Goal: Transaction & Acquisition: Purchase product/service

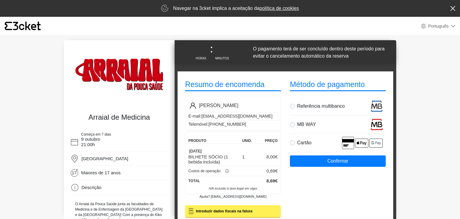
select select "pt_PT"
click at [297, 124] on label "MB WAY" at bounding box center [341, 124] width 89 height 12
click at [297, 122] on input "MB WAY" at bounding box center [299, 120] width 4 height 4
radio input "true"
click at [335, 159] on button "Confirmar" at bounding box center [338, 160] width 96 height 11
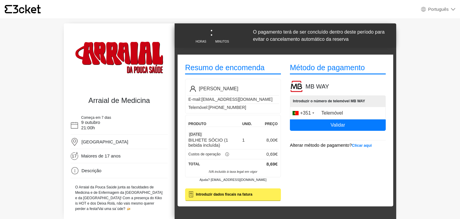
select select "pt_PT"
click at [329, 111] on label "Telemóvel" at bounding box center [332, 113] width 25 height 4
click at [329, 111] on input "Telemóvel" at bounding box center [338, 113] width 96 height 13
type input "967542818"
click at [333, 126] on button "Validar" at bounding box center [338, 124] width 96 height 11
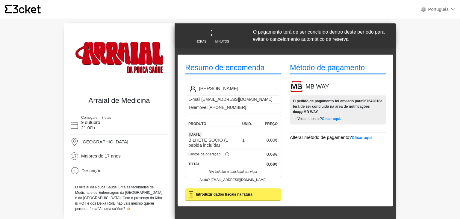
select select "pt_PT"
click at [430, 106] on body "× {' '} Português English Português Español Catalan Français Arraial de Medicin…" at bounding box center [230, 116] width 460 height 233
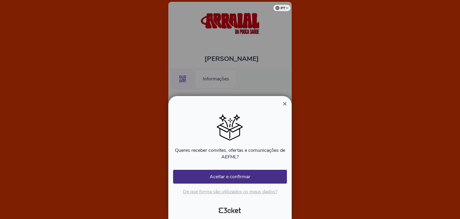
click at [287, 105] on span "×" at bounding box center [285, 103] width 4 height 8
